Goal: Communication & Community: Ask a question

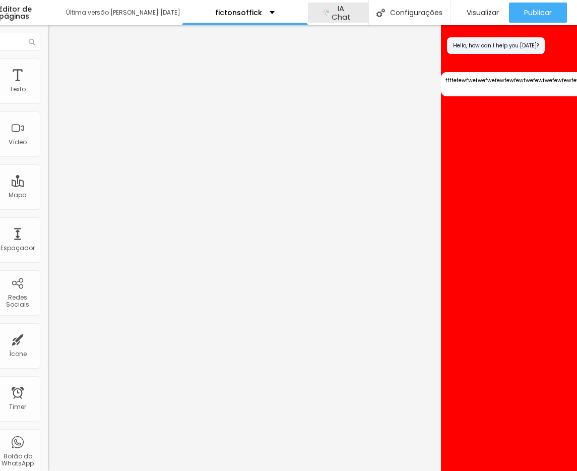
scroll to position [0, 152]
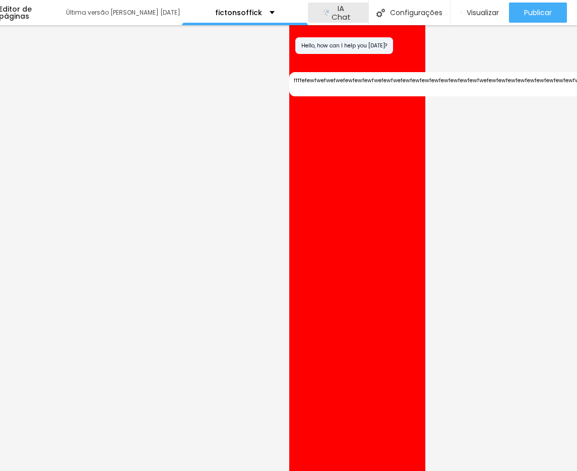
type textarea "ffffefewfwefwefwefewfewfewfwefewfwefewfewffewfewfewfewfewfewfwefewfewfewfewfewf…"
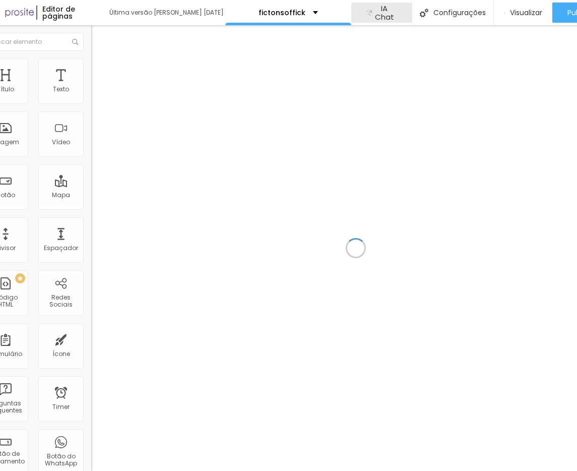
scroll to position [0, 18]
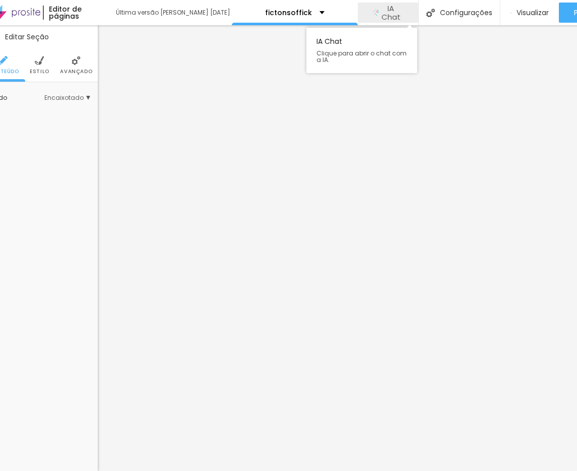
click at [387, 12] on span "IA Chat" at bounding box center [390, 13] width 25 height 18
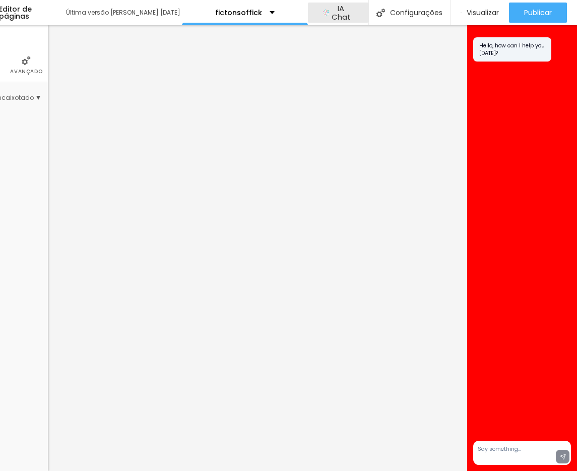
scroll to position [0, 67]
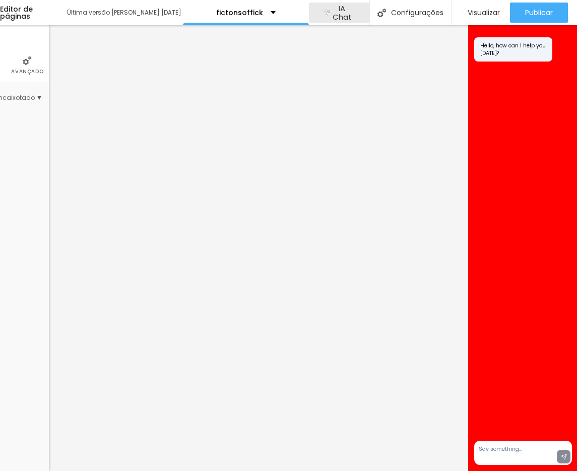
click at [518, 450] on textarea at bounding box center [523, 452] width 98 height 24
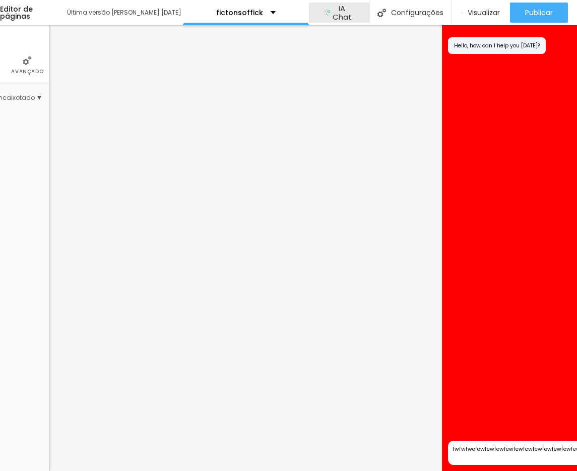
scroll to position [0, 68]
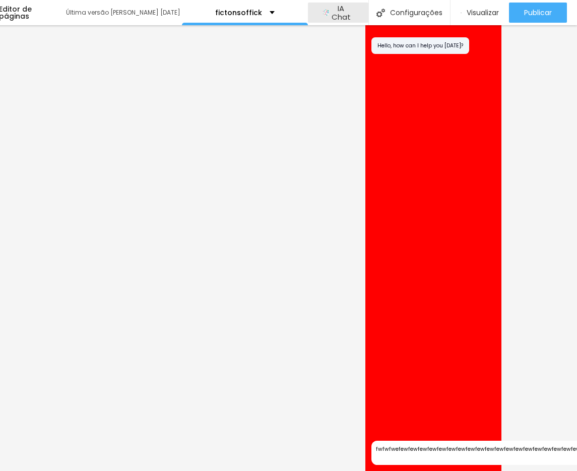
type textarea "fwfwfwefewfewfewfewfewfewfewfewfewfewfewfewfewfewfewfewfewfewfewfew"
